Goal: Task Accomplishment & Management: Manage account settings

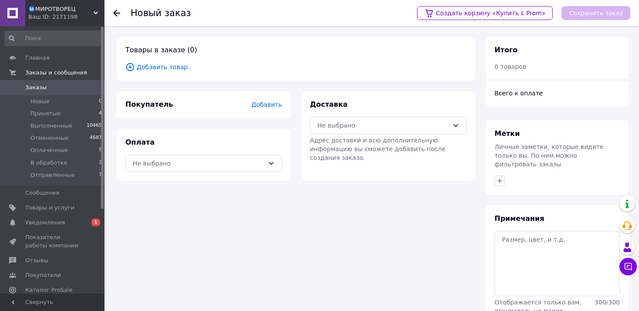
click at [163, 68] on span "Добавить товар" at bounding box center [295, 67] width 341 height 10
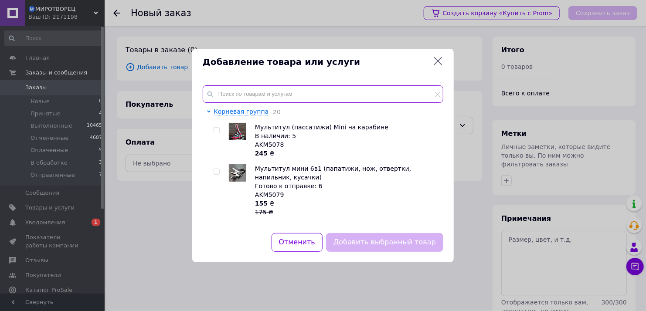
click at [291, 96] on input "text" at bounding box center [323, 93] width 240 height 17
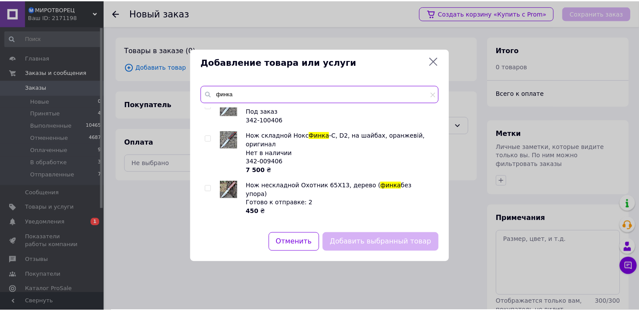
scroll to position [406, 0]
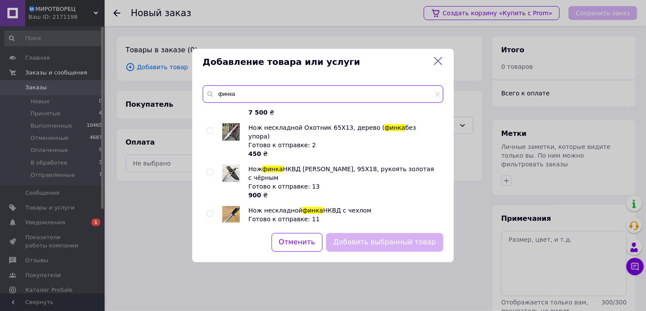
type input "финка"
click at [210, 169] on input "checkbox" at bounding box center [210, 172] width 6 height 6
checkbox input "true"
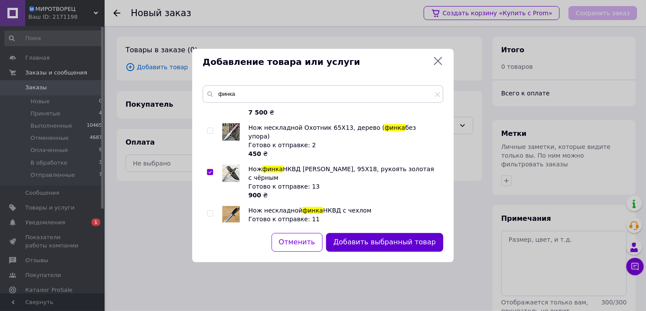
click at [415, 244] on button "Добавить выбранный товар" at bounding box center [384, 242] width 117 height 19
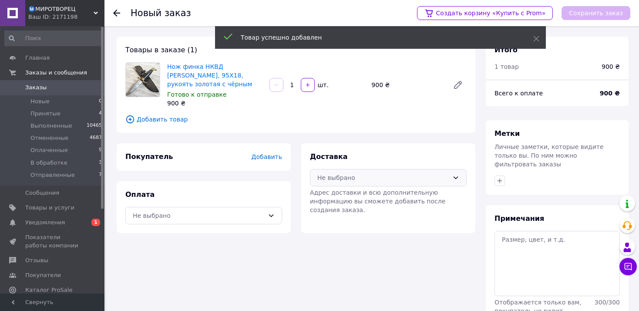
click at [375, 173] on div "Не выбрано" at bounding box center [384, 178] width 132 height 10
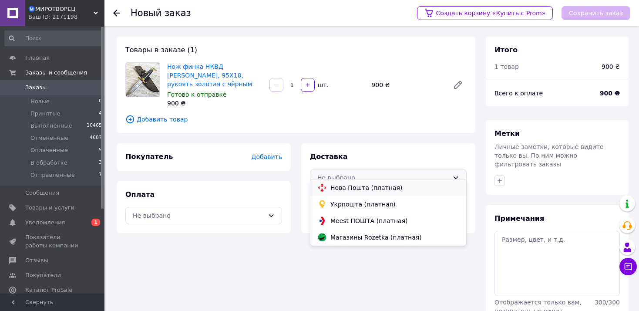
click at [375, 189] on span "Нова Пошта (платная)" at bounding box center [395, 187] width 129 height 9
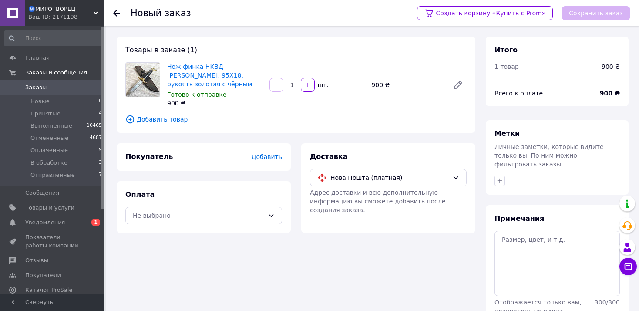
click at [247, 223] on div "Оплата Не выбрано" at bounding box center [204, 207] width 174 height 52
click at [249, 211] on div "Не выбрано" at bounding box center [199, 216] width 132 height 10
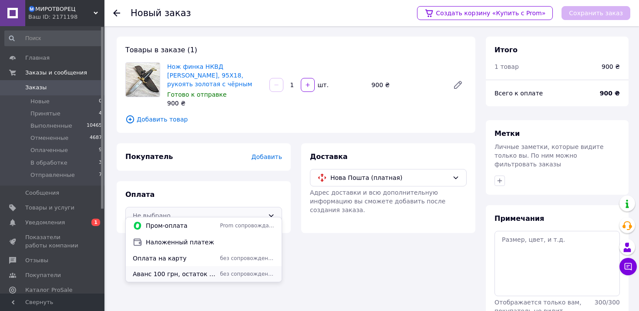
click at [195, 272] on span "Аванс 100 грн, остаток при получении" at bounding box center [175, 274] width 84 height 9
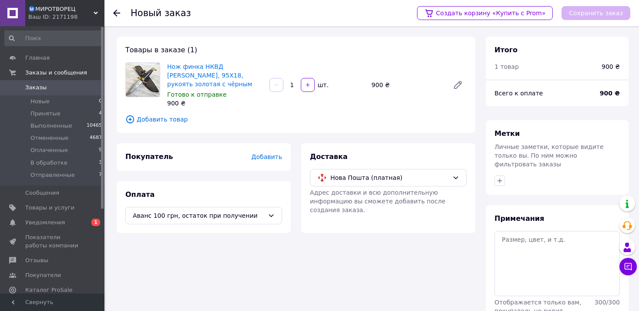
click at [267, 152] on div "Покупатель Добавить" at bounding box center [203, 157] width 157 height 10
click at [269, 153] on span "Добавить" at bounding box center [267, 156] width 30 height 7
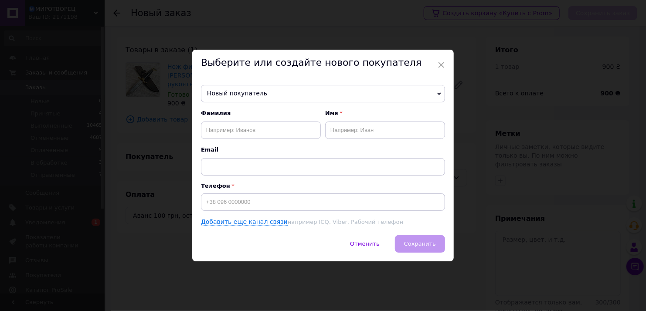
click at [260, 88] on span "Новый покупатель" at bounding box center [323, 93] width 244 height 17
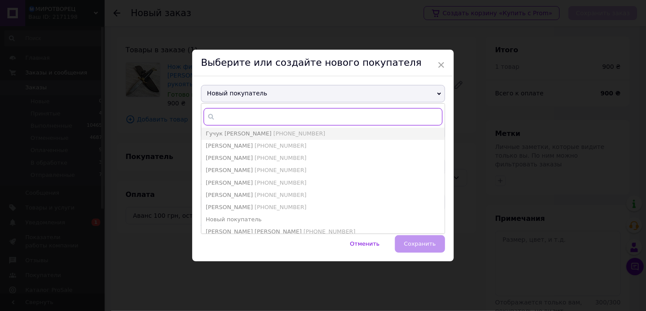
paste input "0986726849"
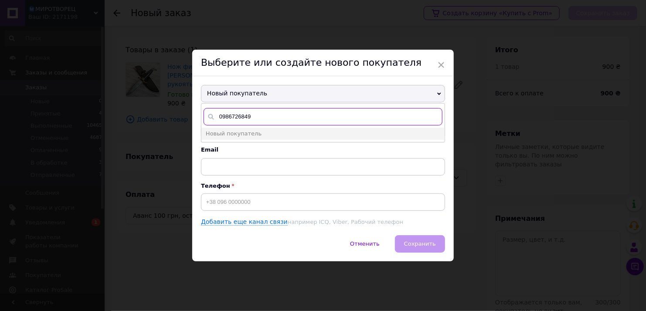
type input "0986726849"
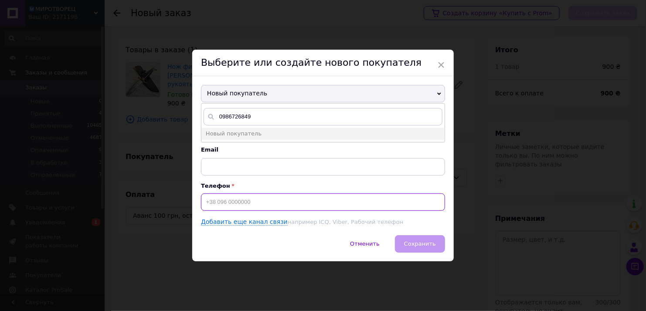
click at [242, 202] on input at bounding box center [323, 201] width 244 height 17
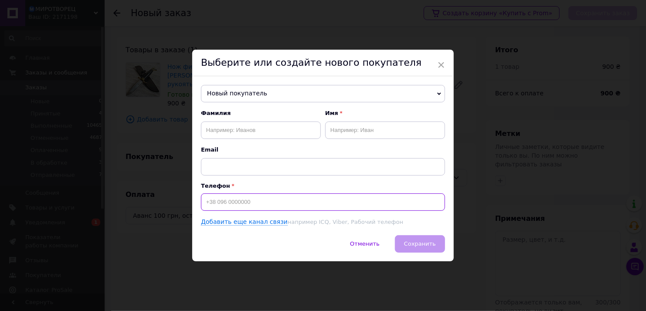
paste input "0986726849"
type input "[PHONE_NUMBER]"
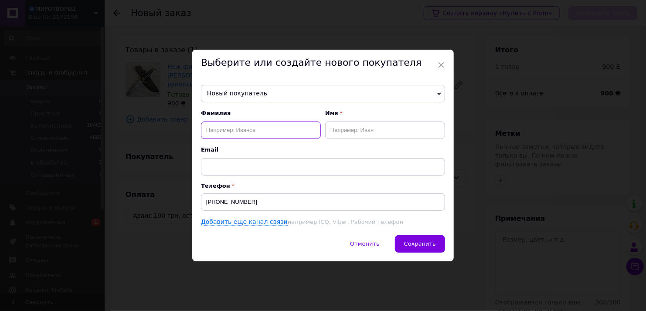
click at [267, 125] on input "text" at bounding box center [261, 130] width 120 height 17
paste input "[PERSON_NAME]"
drag, startPoint x: 239, startPoint y: 126, endPoint x: 336, endPoint y: 136, distance: 97.3
click at [336, 136] on div "[PERSON_NAME]" at bounding box center [323, 124] width 244 height 30
type input "[PERSON_NAME]"
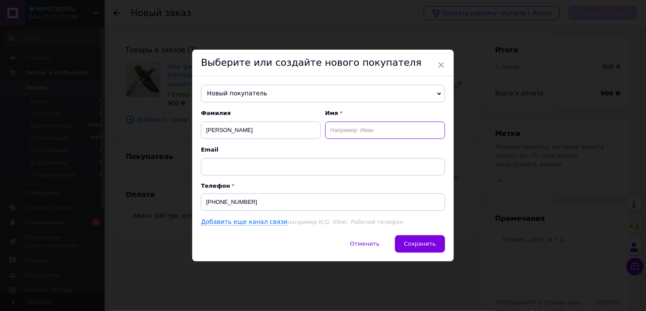
paste input "[PERSON_NAME]"
type input "Роман"
click at [419, 240] on span "Сохранить" at bounding box center [420, 243] width 32 height 7
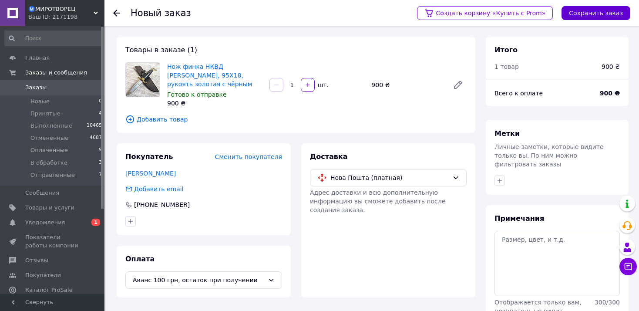
click at [600, 14] on button "Сохранить заказ" at bounding box center [596, 13] width 69 height 14
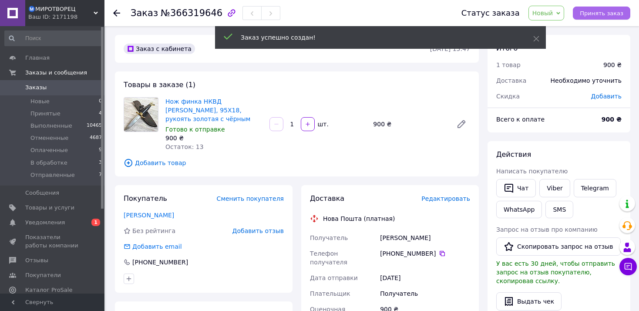
click at [594, 10] on span "Принять заказ" at bounding box center [602, 13] width 44 height 7
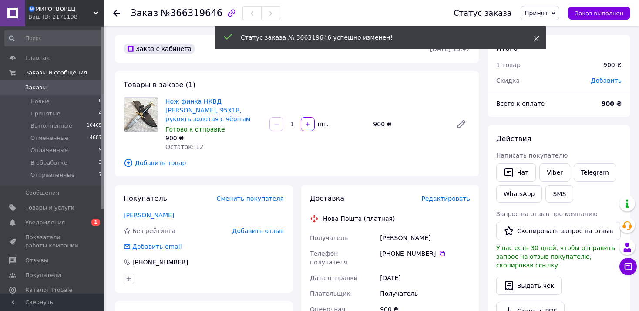
click at [537, 41] on icon at bounding box center [537, 39] width 6 height 6
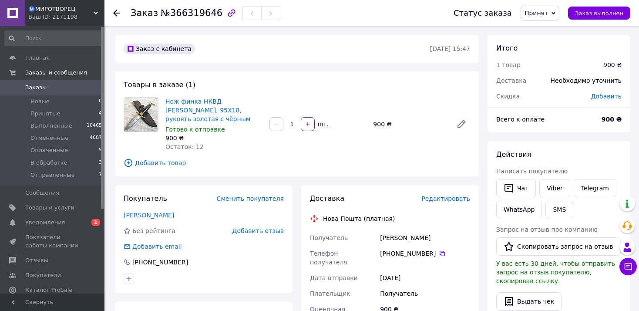
click at [554, 18] on span "Принят" at bounding box center [540, 13] width 39 height 15
drag, startPoint x: 555, startPoint y: 56, endPoint x: 519, endPoint y: 38, distance: 39.7
click at [555, 56] on li "Оплаченный" at bounding box center [547, 56] width 53 height 13
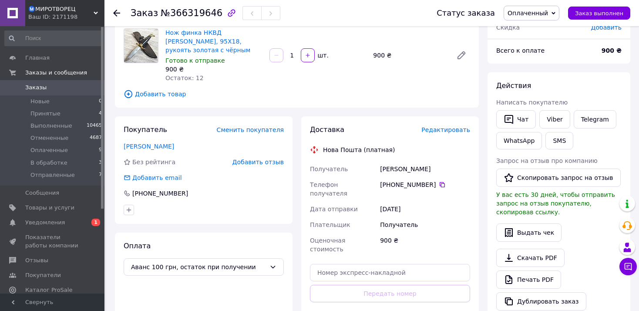
scroll to position [116, 0]
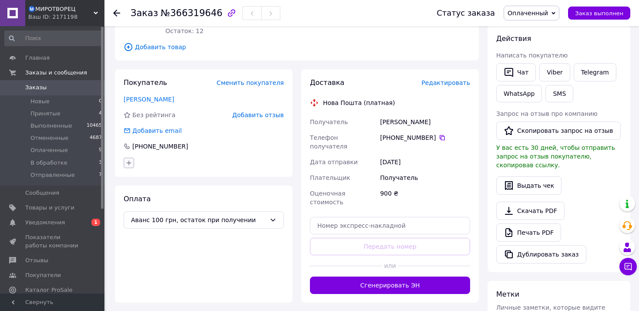
click at [130, 159] on icon "button" at bounding box center [128, 162] width 7 height 7
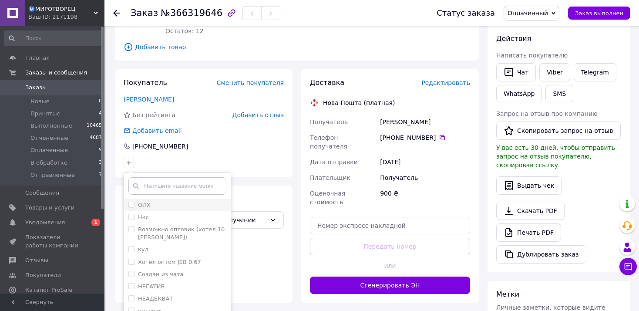
click at [160, 199] on li "ОЛХ" at bounding box center [177, 205] width 107 height 12
checkbox input "true"
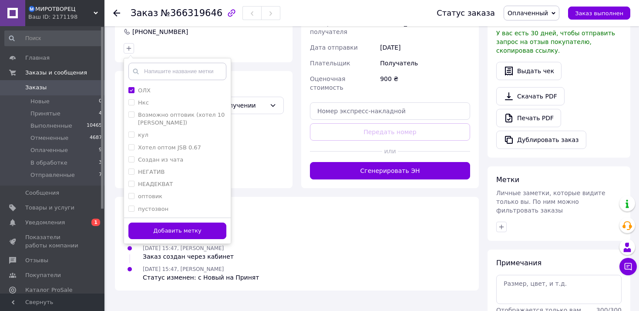
scroll to position [274, 0]
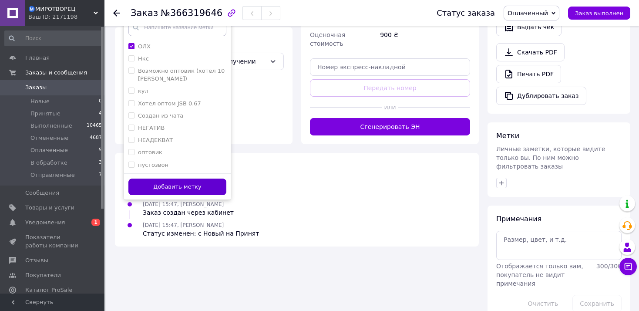
click at [203, 181] on button "Добавить метку" at bounding box center [177, 187] width 98 height 17
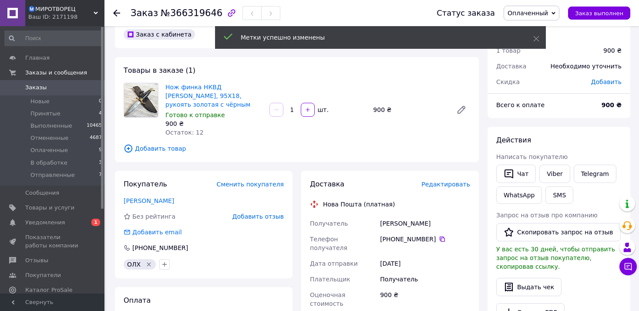
scroll to position [0, 0]
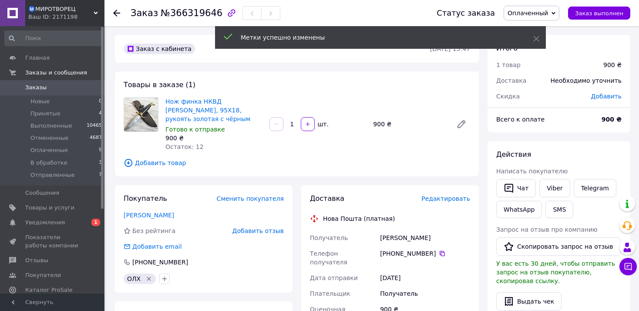
click at [605, 97] on span "Добавить" at bounding box center [607, 96] width 30 height 7
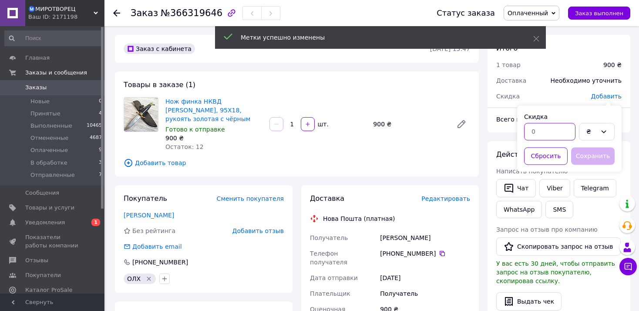
click at [543, 134] on input "text" at bounding box center [549, 131] width 51 height 17
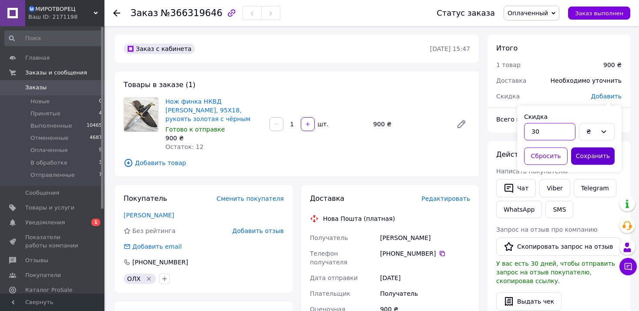
type input "30"
click at [597, 153] on button "Сохранить" at bounding box center [593, 155] width 44 height 17
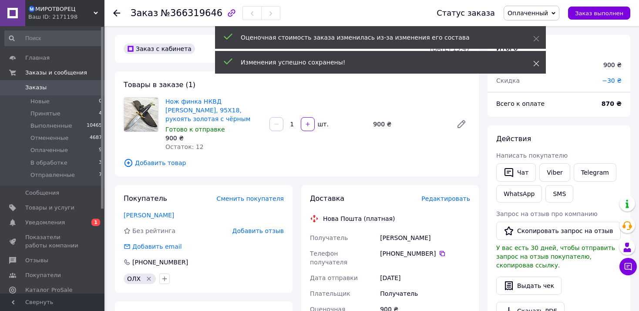
click at [537, 64] on icon at bounding box center [537, 64] width 6 height 6
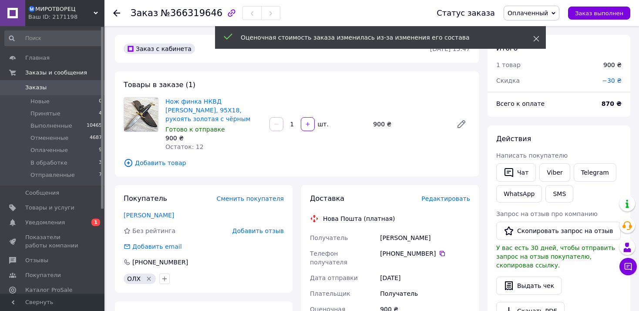
click at [536, 34] on span at bounding box center [537, 38] width 6 height 9
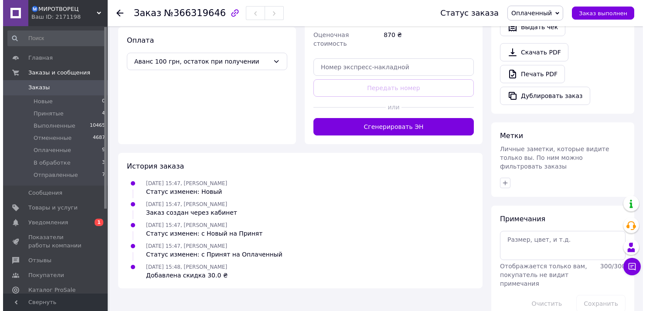
scroll to position [42, 0]
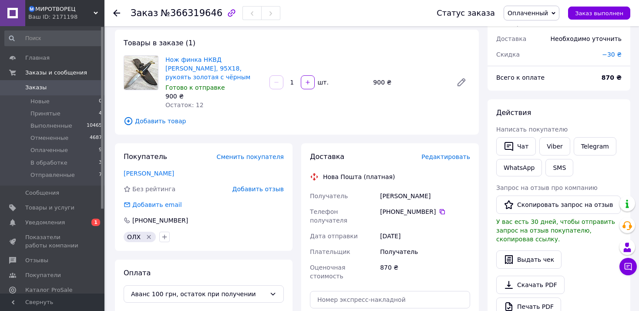
click at [459, 153] on span "Редактировать" at bounding box center [446, 156] width 49 height 7
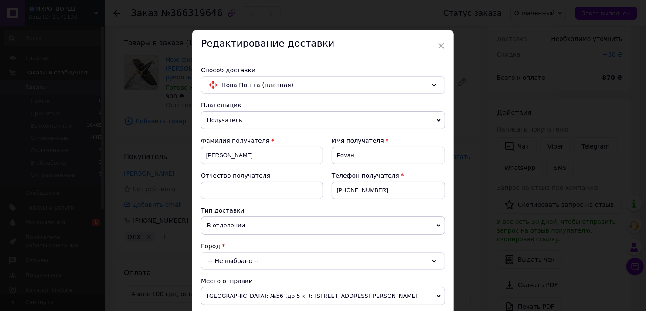
scroll to position [116, 0]
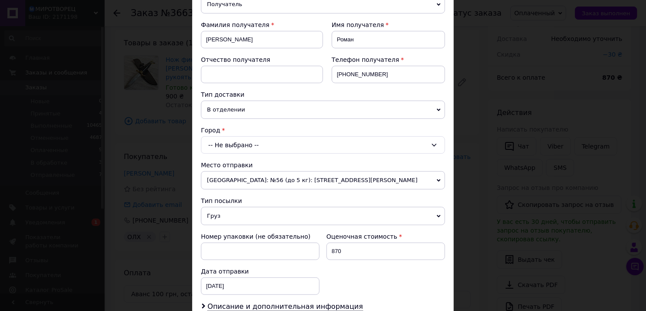
click at [257, 145] on div "-- Не выбрано --" at bounding box center [323, 144] width 244 height 17
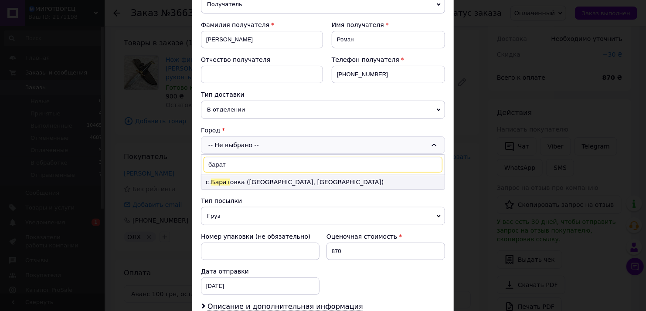
type input "барат"
click at [255, 176] on li "с. [GEOGRAPHIC_DATA] ([GEOGRAPHIC_DATA], [GEOGRAPHIC_DATA])" at bounding box center [322, 182] width 243 height 14
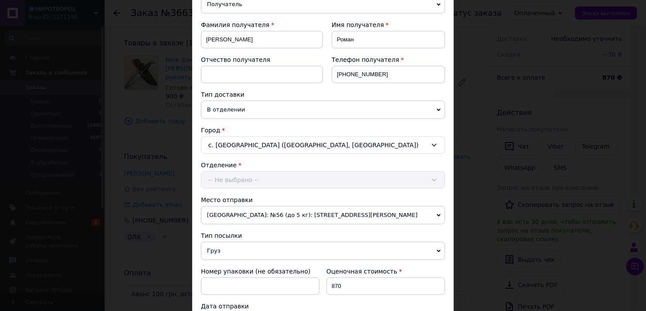
click at [256, 178] on div "Отделение -- Не выбрано --" at bounding box center [323, 175] width 244 height 28
click at [282, 180] on div "-- Не выбрано --" at bounding box center [323, 179] width 244 height 17
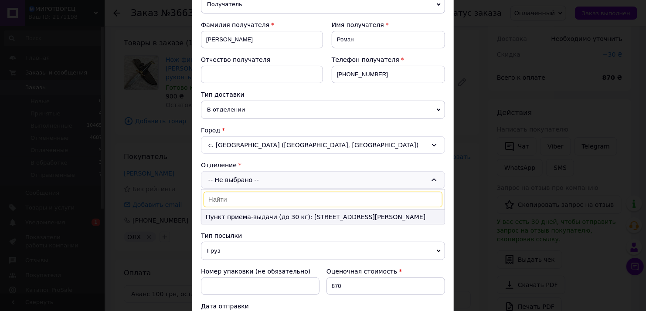
click at [264, 213] on li "Пункт приема-выдачи (до 30 кг): [STREET_ADDRESS][PERSON_NAME]" at bounding box center [322, 217] width 243 height 14
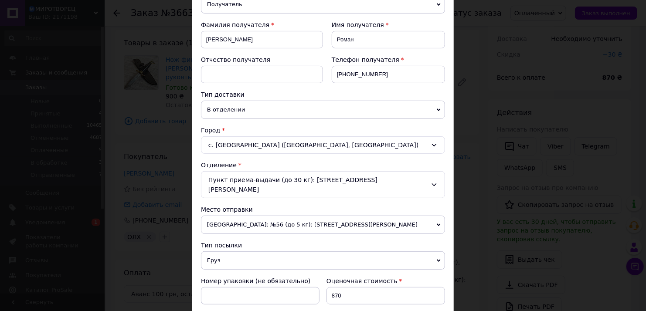
scroll to position [232, 0]
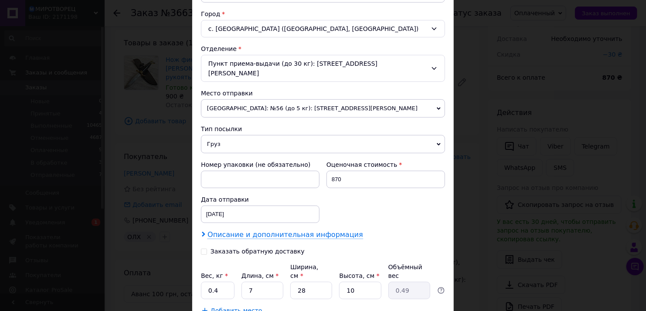
click at [257, 230] on span "Описание и дополнительная информация" at bounding box center [284, 234] width 155 height 9
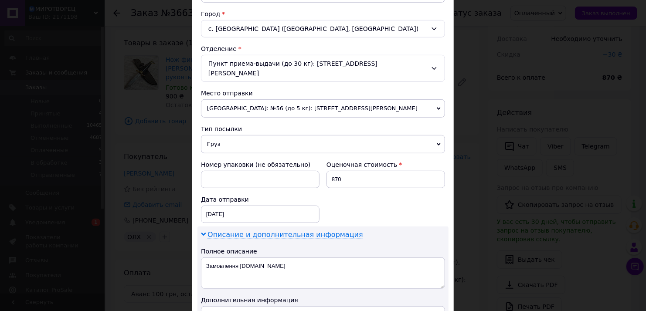
click at [257, 230] on span "Описание и дополнительная информация" at bounding box center [284, 234] width 155 height 9
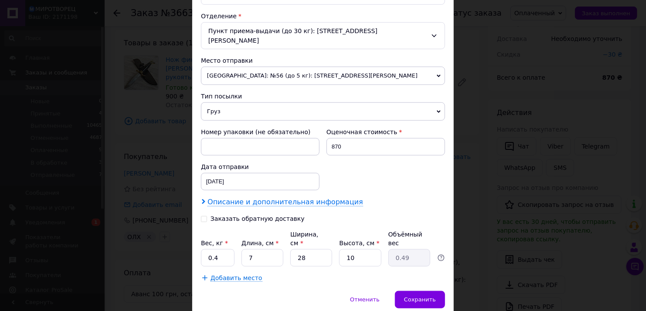
scroll to position [281, 0]
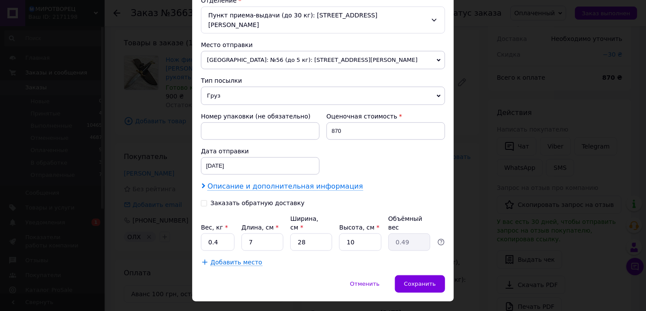
click at [268, 182] on span "Описание и дополнительная информация" at bounding box center [284, 186] width 155 height 9
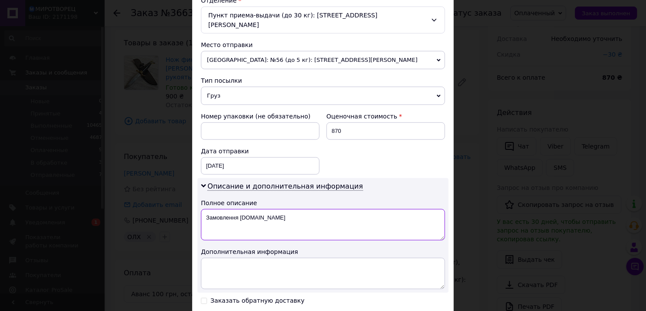
click at [264, 209] on textarea "Замовлення [DOMAIN_NAME]" at bounding box center [323, 224] width 244 height 31
drag, startPoint x: 270, startPoint y: 203, endPoint x: 238, endPoint y: 208, distance: 31.7
click at [238, 209] on textarea "Замовлення [DOMAIN_NAME]" at bounding box center [323, 224] width 244 height 31
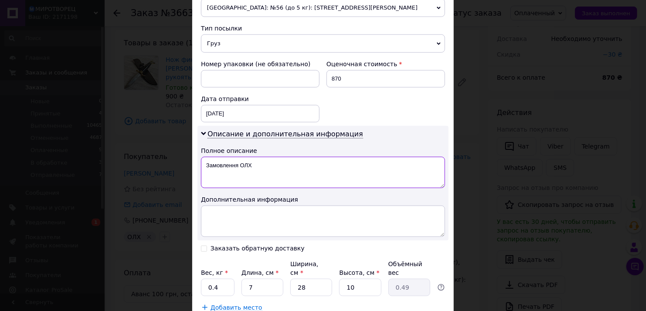
scroll to position [378, 0]
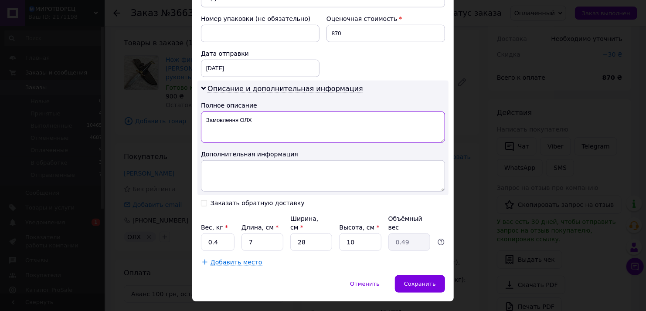
type textarea "Замовлення ОЛХ"
click at [270, 233] on input "7" at bounding box center [262, 241] width 42 height 17
type input "8"
type input "0.56"
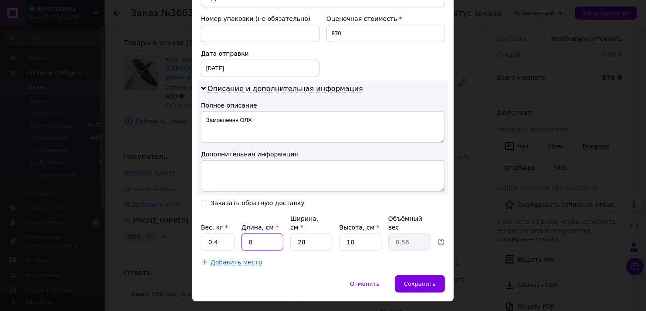
type input "8"
click at [354, 233] on input "10" at bounding box center [360, 241] width 42 height 17
type input "6"
type input "0.34"
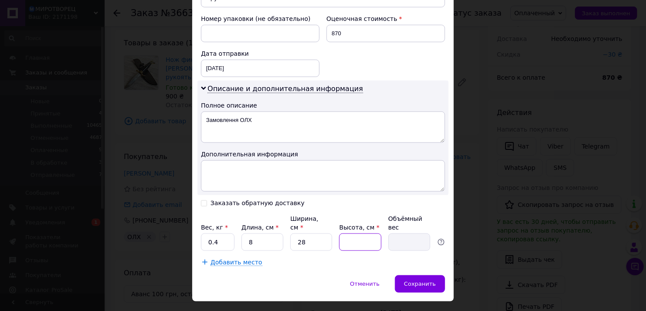
type input "5"
type input "0.28"
type input "5"
click at [311, 233] on input "28" at bounding box center [311, 241] width 42 height 17
type input "2"
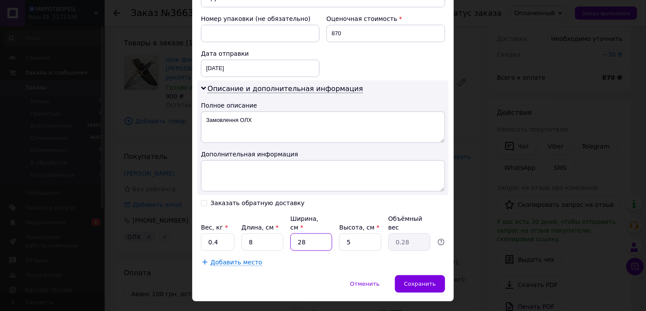
type input "0.1"
type input "29"
type input "0.29"
type input "29"
click at [257, 275] on div "Отменить   Сохранить" at bounding box center [322, 288] width 261 height 26
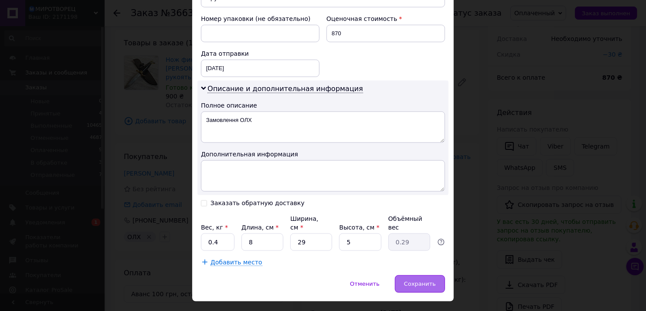
click at [412, 275] on div "Сохранить" at bounding box center [420, 283] width 50 height 17
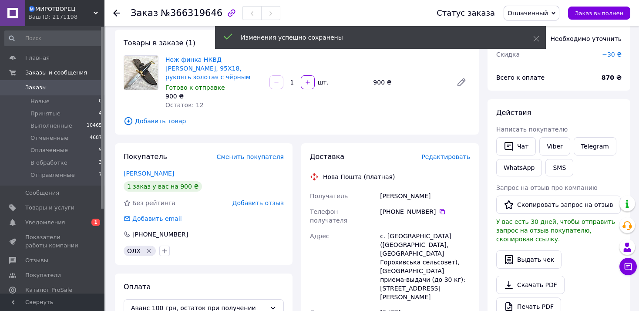
click at [450, 153] on span "Редактировать" at bounding box center [446, 156] width 49 height 7
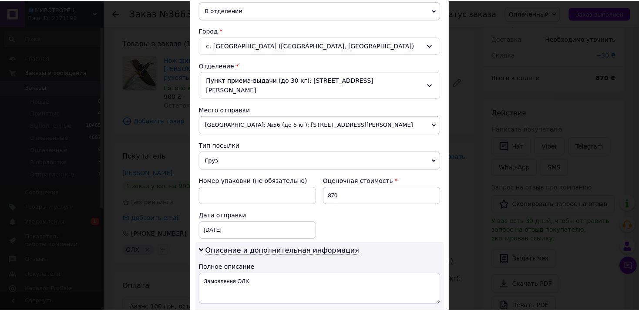
scroll to position [232, 0]
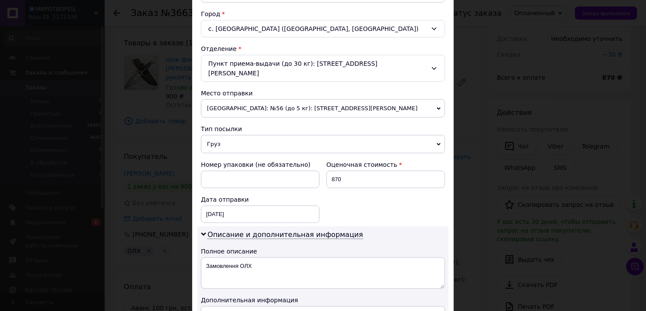
click at [473, 143] on div "× Редактирование доставки Способ доставки Нова Пошта (платная) Плательщик Получ…" at bounding box center [323, 155] width 646 height 311
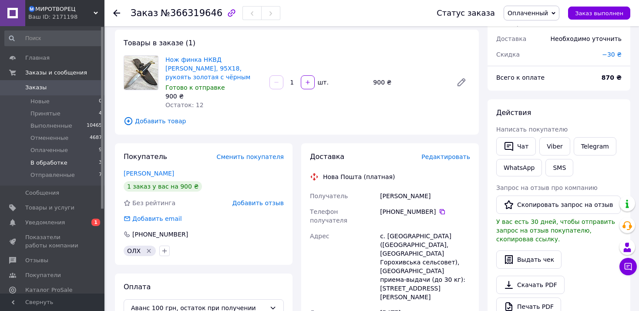
click at [54, 160] on span "В обработке" at bounding box center [48, 163] width 37 height 8
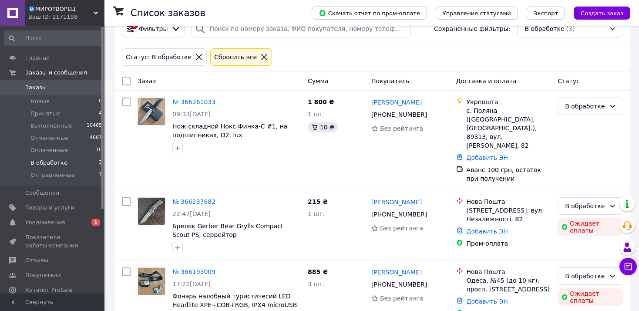
scroll to position [31, 0]
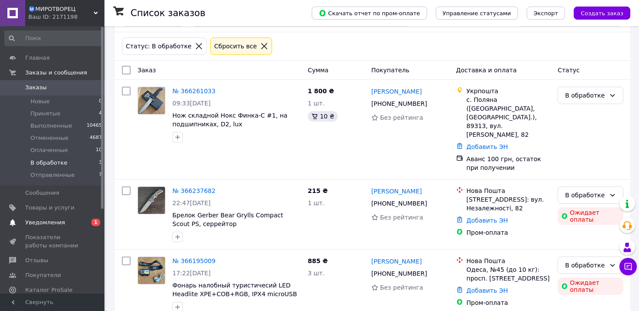
click at [67, 221] on span "Уведомления" at bounding box center [52, 223] width 55 height 8
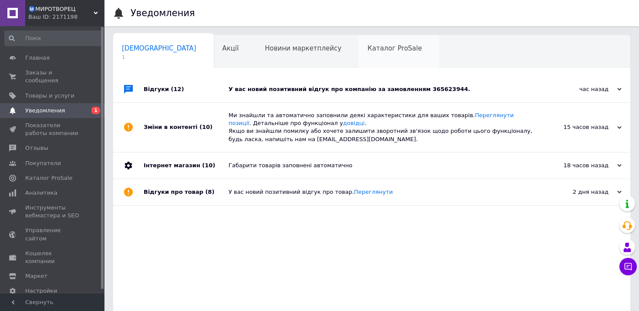
click at [368, 49] on span "Каталог ProSale" at bounding box center [395, 48] width 54 height 8
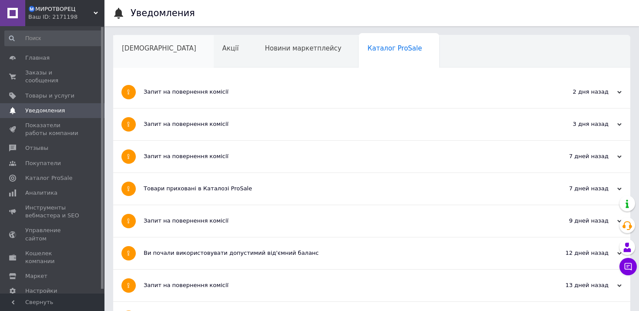
click at [153, 48] on span "[DEMOGRAPHIC_DATA]" at bounding box center [159, 48] width 74 height 8
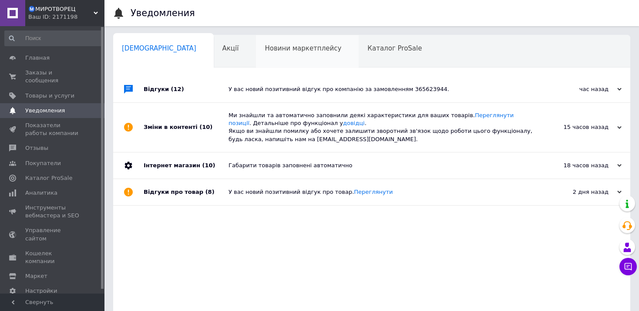
click at [262, 59] on div "Новини маркетплейсу" at bounding box center [307, 51] width 103 height 33
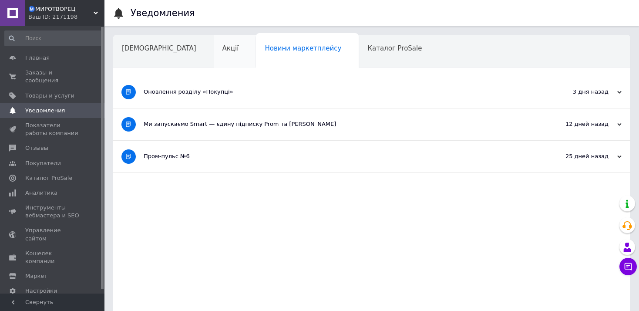
click at [223, 48] on span "Акції" at bounding box center [231, 48] width 17 height 8
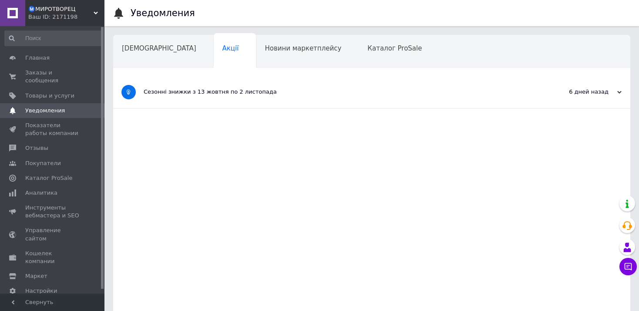
click at [209, 68] on div "Навчання та заходи" at bounding box center [160, 84] width 95 height 33
click at [147, 57] on div "[DEMOGRAPHIC_DATA]" at bounding box center [163, 51] width 101 height 33
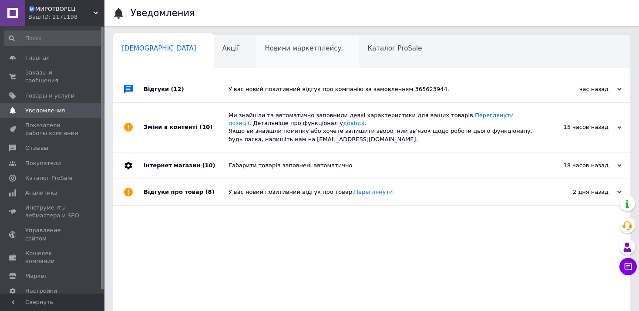
click at [265, 49] on span "Новини маркетплейсу" at bounding box center [303, 48] width 77 height 8
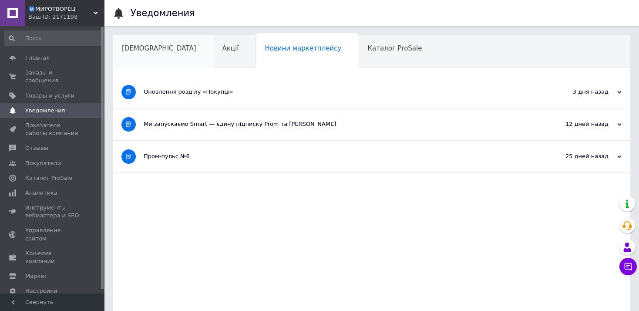
click at [128, 49] on span "[DEMOGRAPHIC_DATA]" at bounding box center [159, 48] width 74 height 8
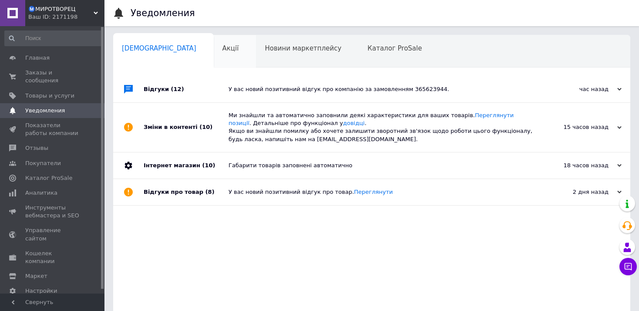
click at [214, 53] on div "Акції" at bounding box center [235, 51] width 43 height 33
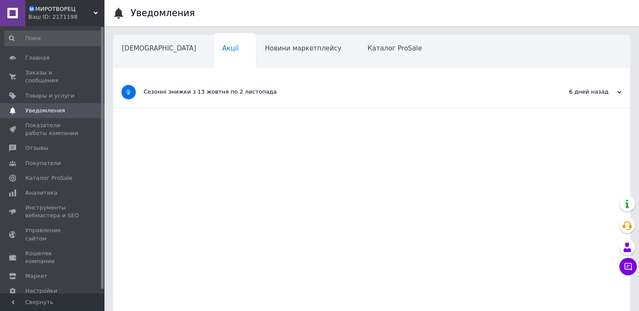
click at [147, 51] on span "[DEMOGRAPHIC_DATA]" at bounding box center [159, 48] width 74 height 8
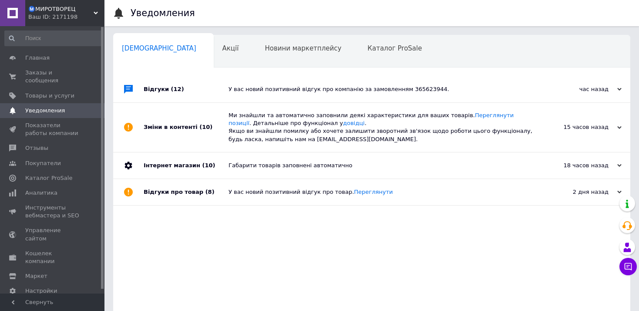
click at [393, 94] on div "У вас новий позитивний відгук про компанію за замовленням 365623944." at bounding box center [382, 89] width 306 height 26
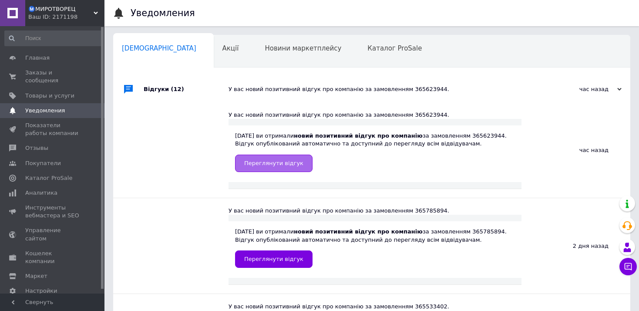
click at [284, 161] on span "Переглянути відгук" at bounding box center [273, 163] width 59 height 7
